Goal: Task Accomplishment & Management: Manage account settings

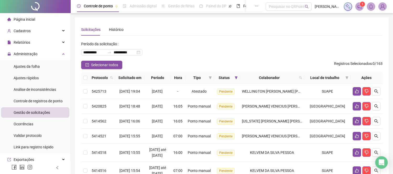
click at [40, 100] on span "Controle de registros de ponto" at bounding box center [38, 101] width 49 height 4
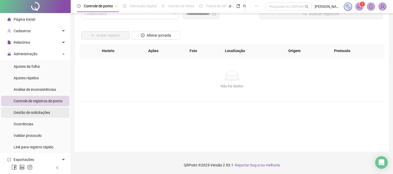
click at [34, 116] on div "Gestão de solicitações" at bounding box center [32, 112] width 36 height 10
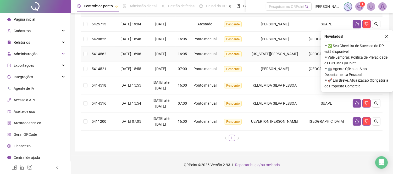
scroll to position [85, 0]
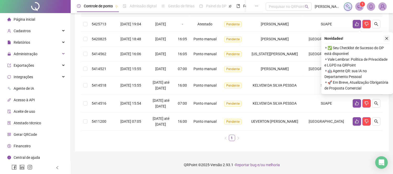
click at [387, 37] on icon "close" at bounding box center [387, 39] width 4 height 4
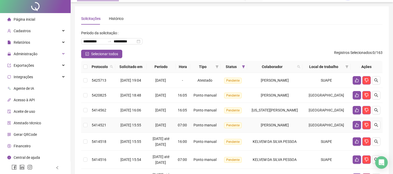
scroll to position [0, 0]
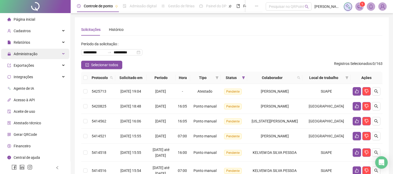
click at [38, 52] on div "Administração" at bounding box center [35, 54] width 68 height 10
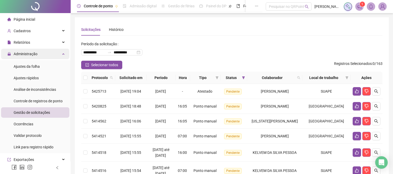
click at [41, 53] on div "Administração" at bounding box center [35, 54] width 68 height 10
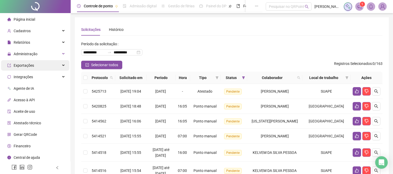
click at [39, 62] on div "Exportações" at bounding box center [35, 65] width 68 height 10
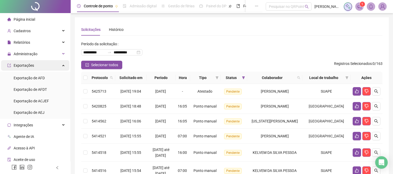
click at [39, 65] on div "Exportações" at bounding box center [35, 65] width 68 height 10
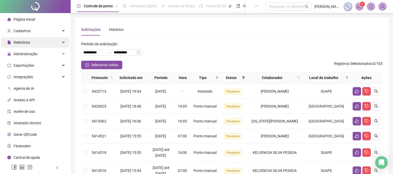
click at [42, 42] on div "Relatórios" at bounding box center [35, 42] width 68 height 10
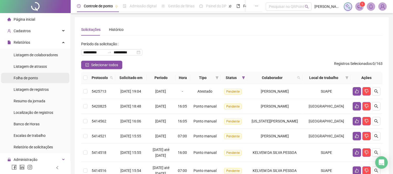
click at [27, 79] on span "Folha de ponto" at bounding box center [26, 78] width 24 height 4
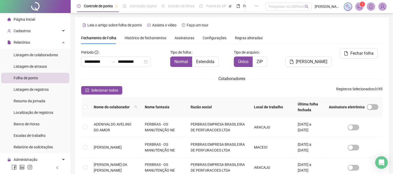
scroll to position [20, 0]
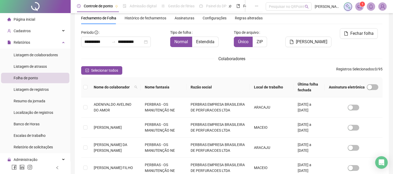
type input "**********"
click at [183, 86] on icon "filter" at bounding box center [181, 87] width 3 height 3
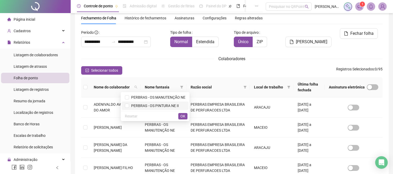
click at [171, 107] on span "PERBRAS - OS PINTURA NE II" at bounding box center [154, 106] width 50 height 4
click at [185, 117] on span "OK" at bounding box center [182, 116] width 5 height 6
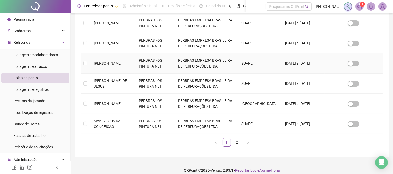
scroll to position [190, 0]
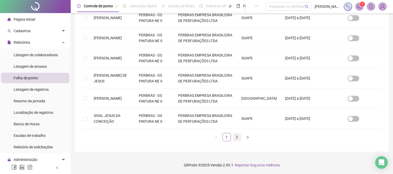
click at [235, 138] on link "2" at bounding box center [237, 137] width 8 height 8
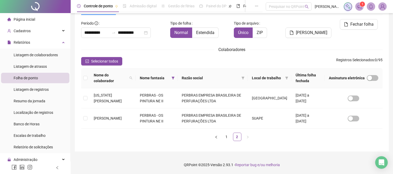
scroll to position [20, 0]
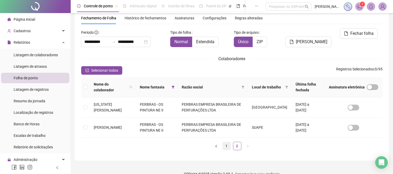
click at [228, 145] on link "1" at bounding box center [227, 146] width 8 height 8
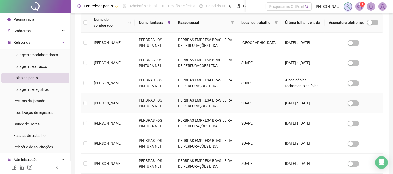
scroll to position [74, 0]
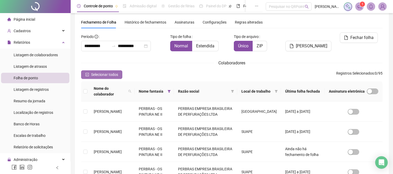
click at [100, 73] on span "Selecionar todos" at bounding box center [104, 75] width 27 height 6
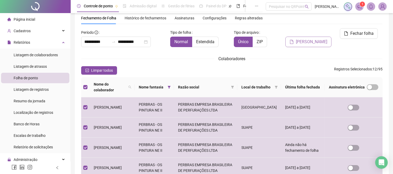
click at [321, 39] on span "Gerar espelho" at bounding box center [311, 42] width 31 height 6
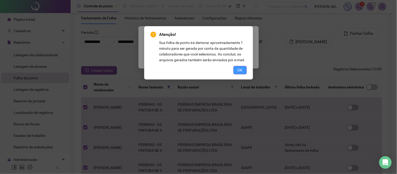
click at [240, 71] on span "OK" at bounding box center [240, 70] width 5 height 6
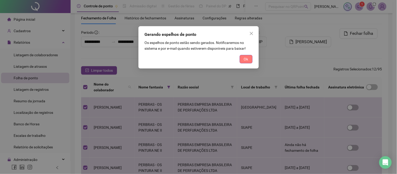
click at [245, 61] on span "Ok" at bounding box center [246, 59] width 4 height 6
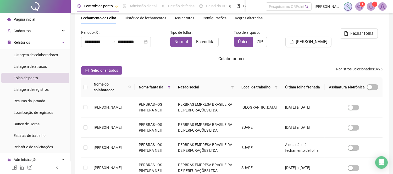
click at [370, 7] on icon "bell" at bounding box center [371, 6] width 5 height 5
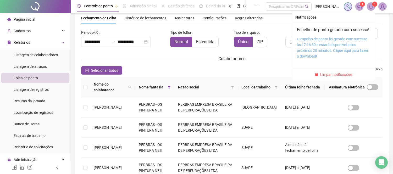
click at [318, 45] on link "O espelho de ponto foi gerado com sucesso às 17:16:39 e estará disponível pelos…" at bounding box center [332, 47] width 71 height 21
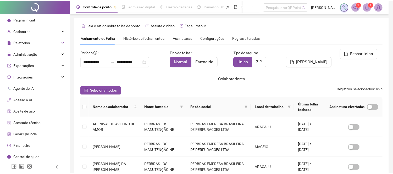
scroll to position [20, 0]
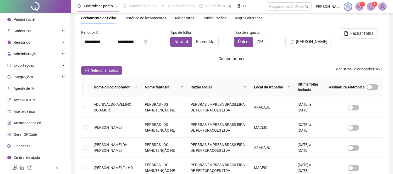
type input "**********"
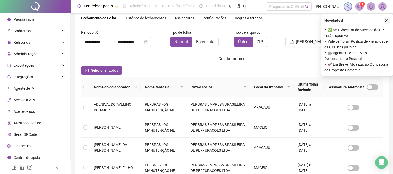
click at [388, 20] on icon "close" at bounding box center [387, 21] width 4 height 4
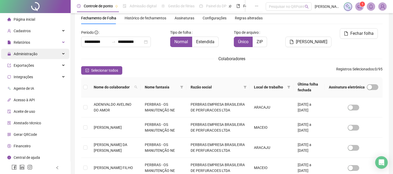
click at [43, 52] on div "Administração" at bounding box center [35, 54] width 68 height 10
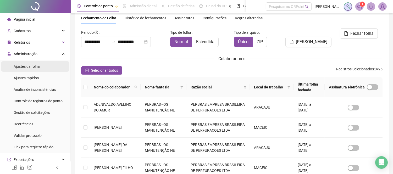
click at [36, 68] on span "Ajustes da folha" at bounding box center [27, 66] width 26 height 4
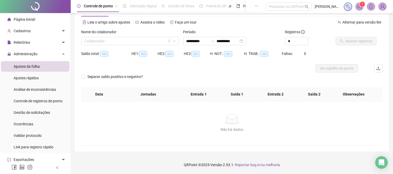
scroll to position [19, 0]
type input "**********"
click at [117, 38] on input "search" at bounding box center [127, 41] width 87 height 8
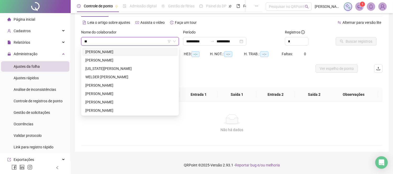
type input "***"
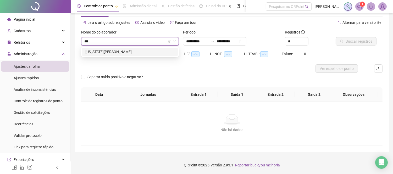
click at [128, 53] on div "[US_STATE] [PERSON_NAME] [PERSON_NAME]" at bounding box center [129, 52] width 89 height 6
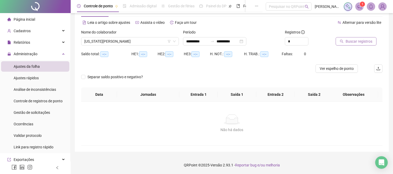
click at [363, 41] on span "Buscar registros" at bounding box center [359, 41] width 27 height 6
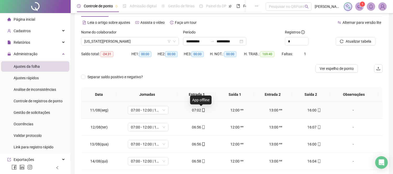
click at [202, 110] on icon "mobile" at bounding box center [204, 110] width 4 height 4
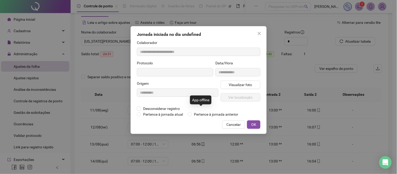
type input "**********"
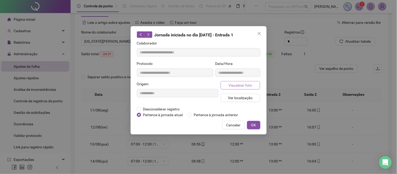
click at [244, 85] on span "Visualizar foto" at bounding box center [241, 85] width 24 height 6
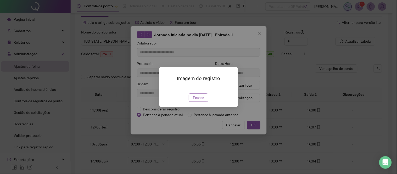
click at [200, 101] on span "Fechar" at bounding box center [198, 98] width 11 height 6
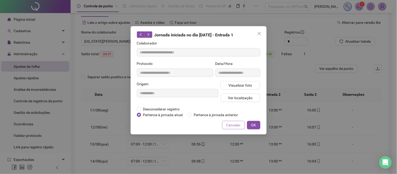
click at [224, 123] on button "Cancelar" at bounding box center [233, 125] width 23 height 8
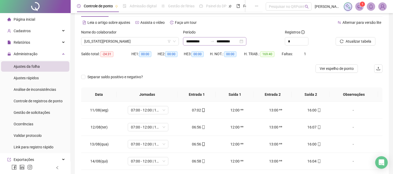
click at [217, 40] on div at bounding box center [212, 41] width 8 height 4
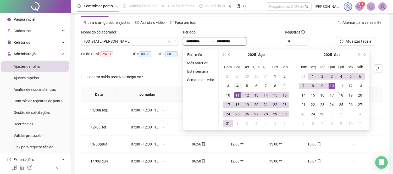
type input "**********"
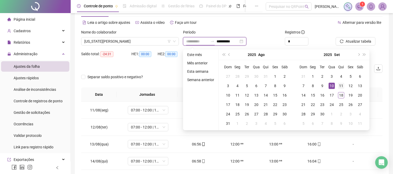
type input "**********"
click at [342, 85] on div "11" at bounding box center [341, 86] width 6 height 6
type input "**********"
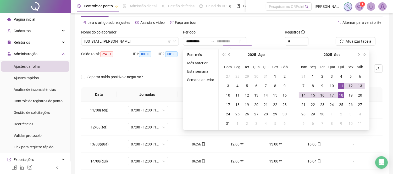
click at [340, 95] on div "18" at bounding box center [341, 95] width 6 height 6
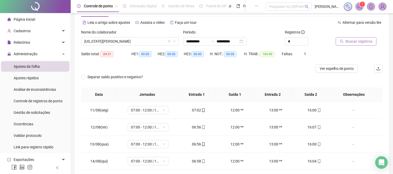
click at [350, 40] on span "Buscar registros" at bounding box center [359, 41] width 27 height 6
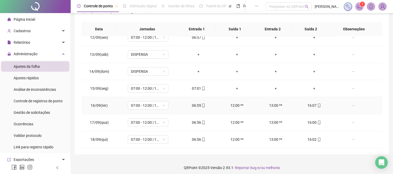
scroll to position [87, 0]
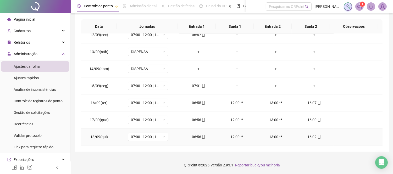
click at [310, 138] on div "16:02" at bounding box center [314, 137] width 30 height 6
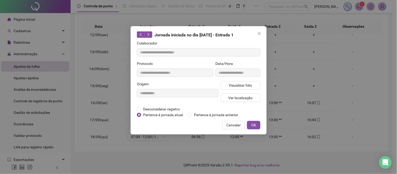
type input "**********"
click at [241, 85] on span "Visualizar foto" at bounding box center [241, 85] width 24 height 6
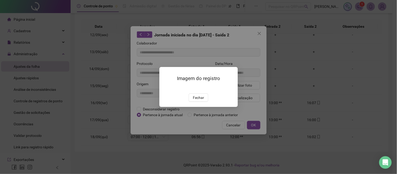
click at [166, 88] on img at bounding box center [166, 88] width 0 height 0
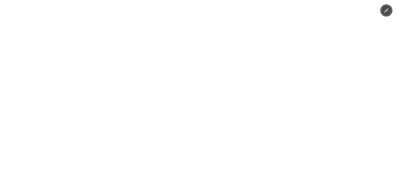
click at [386, 12] on icon "Minimize image" at bounding box center [387, 11] width 6 height 6
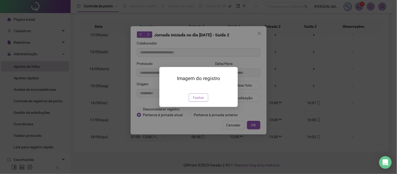
click at [201, 101] on span "Fechar" at bounding box center [198, 98] width 11 height 6
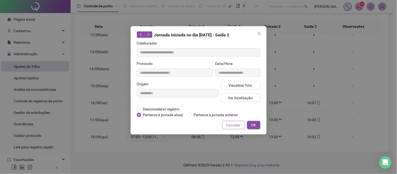
click at [234, 124] on span "Cancelar" at bounding box center [234, 125] width 14 height 6
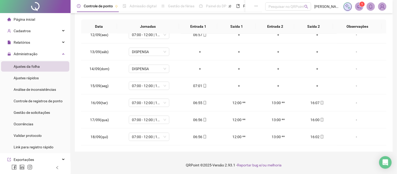
click at [204, 135] on icon "mobile" at bounding box center [205, 137] width 2 height 4
type input "**********"
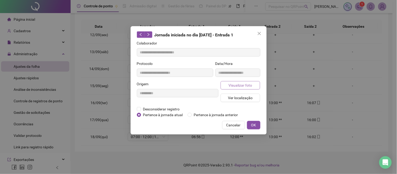
click at [240, 85] on span "Visualizar foto" at bounding box center [241, 85] width 24 height 6
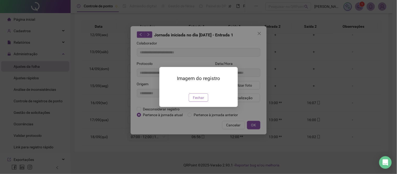
click at [198, 101] on span "Fechar" at bounding box center [198, 98] width 11 height 6
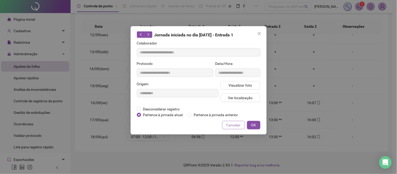
click at [229, 126] on span "Cancelar" at bounding box center [234, 125] width 14 height 6
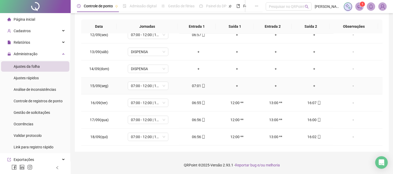
click at [202, 86] on icon "mobile" at bounding box center [204, 86] width 4 height 4
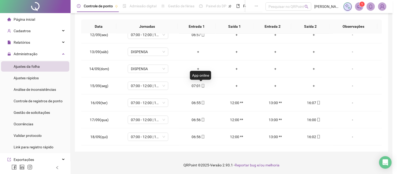
type input "**********"
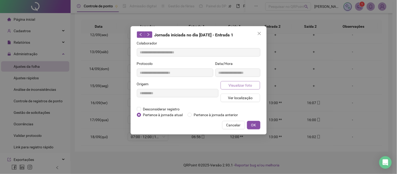
click at [235, 85] on span "Visualizar foto" at bounding box center [241, 85] width 24 height 6
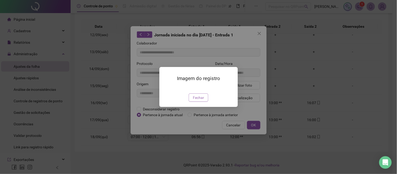
click at [198, 101] on span "Fechar" at bounding box center [198, 98] width 11 height 6
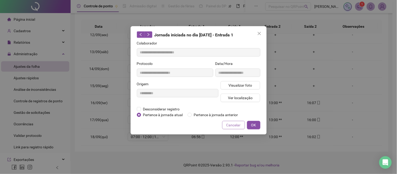
click at [232, 124] on span "Cancelar" at bounding box center [234, 125] width 14 height 6
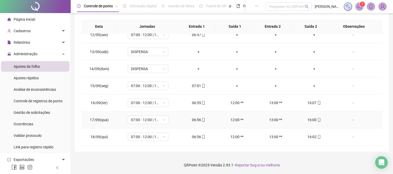
click at [197, 120] on div "06:56" at bounding box center [199, 120] width 30 height 6
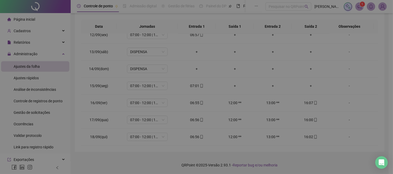
type input "**********"
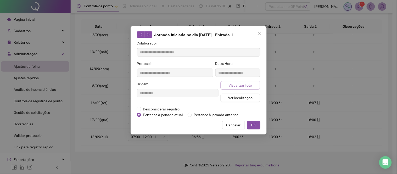
click at [232, 85] on span "Visualizar foto" at bounding box center [241, 85] width 24 height 6
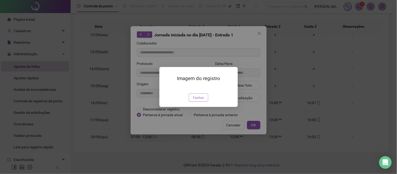
click at [198, 101] on span "Fechar" at bounding box center [198, 98] width 11 height 6
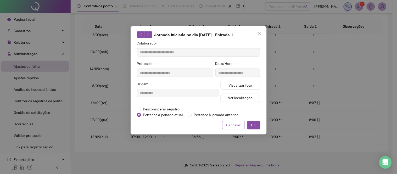
click at [229, 124] on span "Cancelar" at bounding box center [234, 125] width 14 height 6
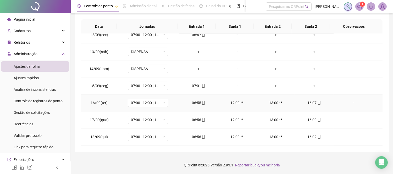
scroll to position [0, 0]
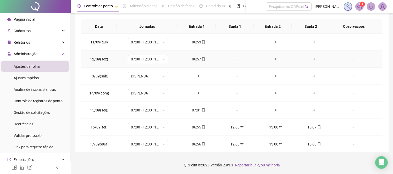
click at [192, 56] on div "06:57" at bounding box center [199, 59] width 30 height 6
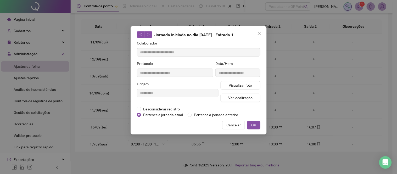
type input "**********"
click at [245, 86] on span "Visualizar foto" at bounding box center [241, 85] width 24 height 6
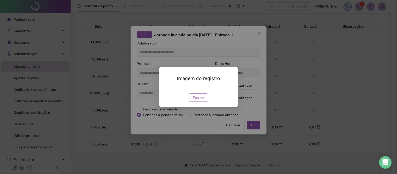
click at [198, 101] on span "Fechar" at bounding box center [198, 98] width 11 height 6
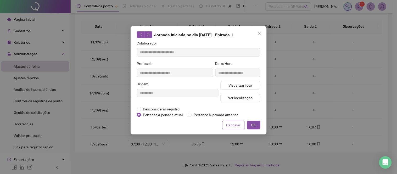
click at [233, 124] on span "Cancelar" at bounding box center [234, 125] width 14 height 6
